Goal: Check status: Check status

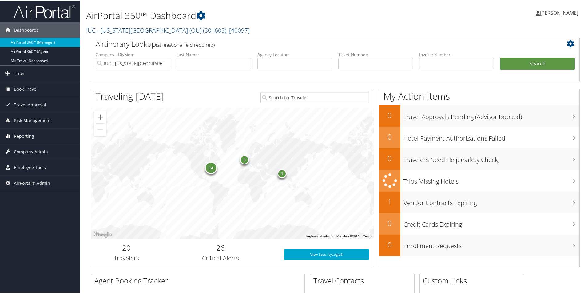
click at [24, 137] on span "Reporting" at bounding box center [24, 135] width 20 height 15
click at [25, 151] on span "Company Admin" at bounding box center [31, 151] width 34 height 15
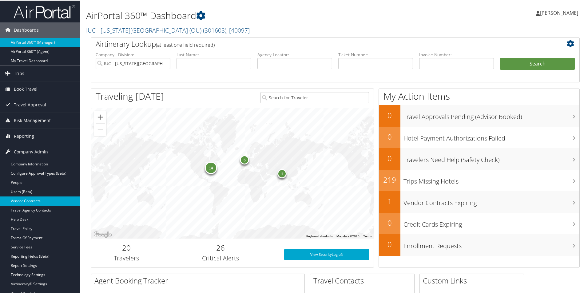
click at [28, 200] on link "Vendor Contracts" at bounding box center [40, 200] width 80 height 9
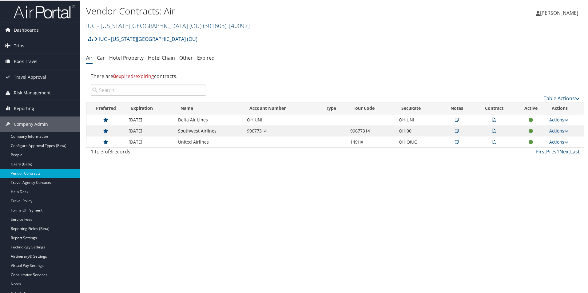
click at [227, 24] on span ", [ 40097 ]" at bounding box center [238, 25] width 23 height 8
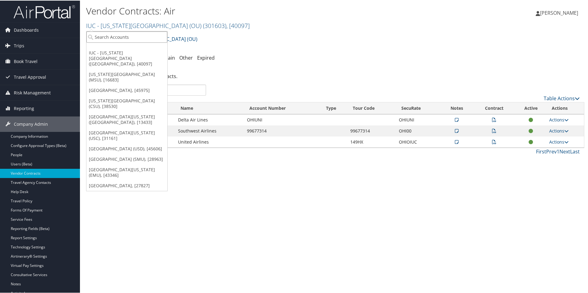
click at [112, 34] on input "search" at bounding box center [126, 36] width 81 height 11
type input "temple"
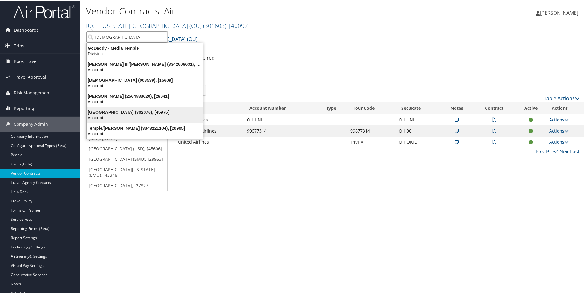
click at [114, 112] on div "Temple University (302076), [45975]" at bounding box center [144, 112] width 123 height 6
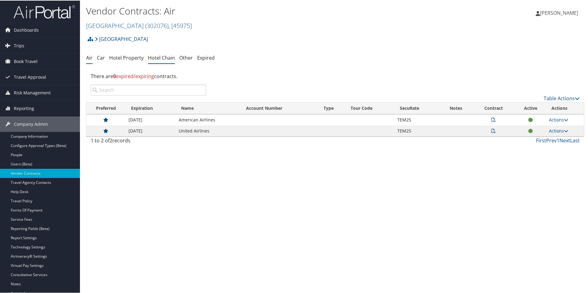
click at [153, 57] on link "Hotel Chain" at bounding box center [161, 57] width 27 height 7
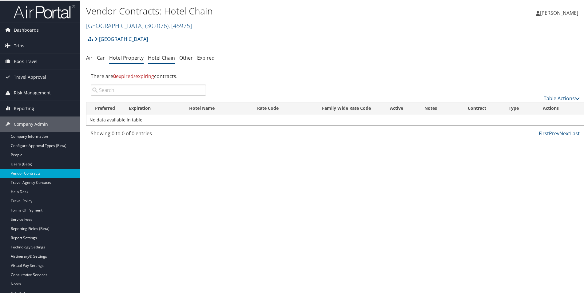
click at [120, 57] on link "Hotel Property" at bounding box center [126, 57] width 34 height 7
click at [22, 47] on span "Trips" at bounding box center [19, 45] width 10 height 15
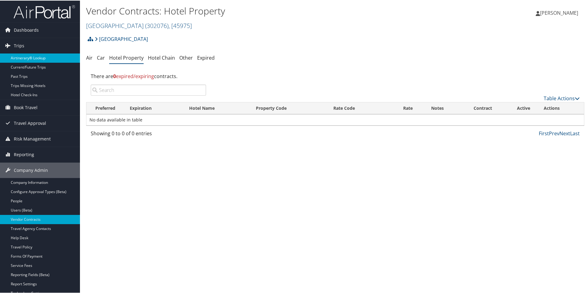
click at [24, 57] on link "Airtinerary® Lookup" at bounding box center [40, 57] width 80 height 9
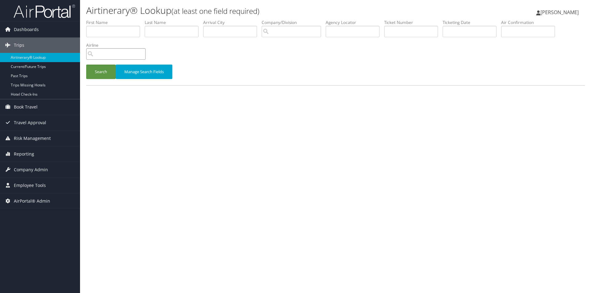
click at [100, 53] on input "search" at bounding box center [115, 53] width 59 height 11
type input "R"
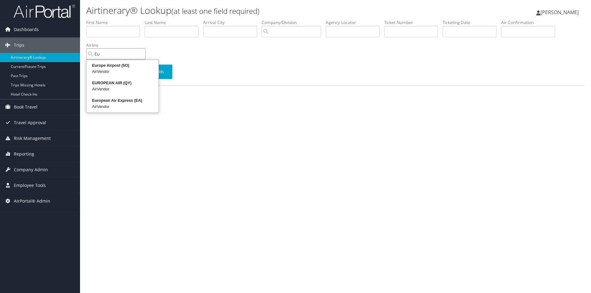
type input "E"
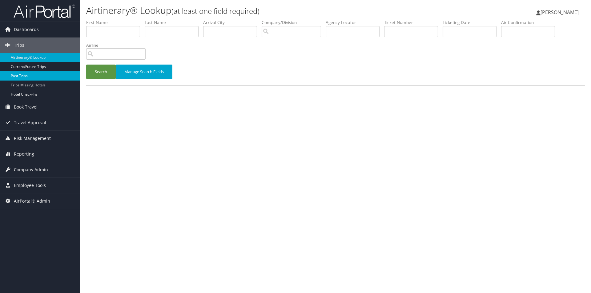
click at [27, 77] on link "Past Trips" at bounding box center [40, 75] width 80 height 9
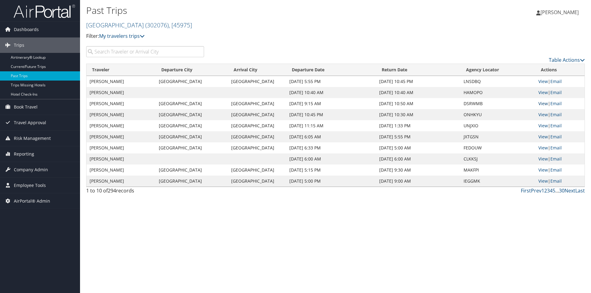
click at [543, 102] on link "View" at bounding box center [543, 104] width 10 height 6
